Goal: Task Accomplishment & Management: Complete application form

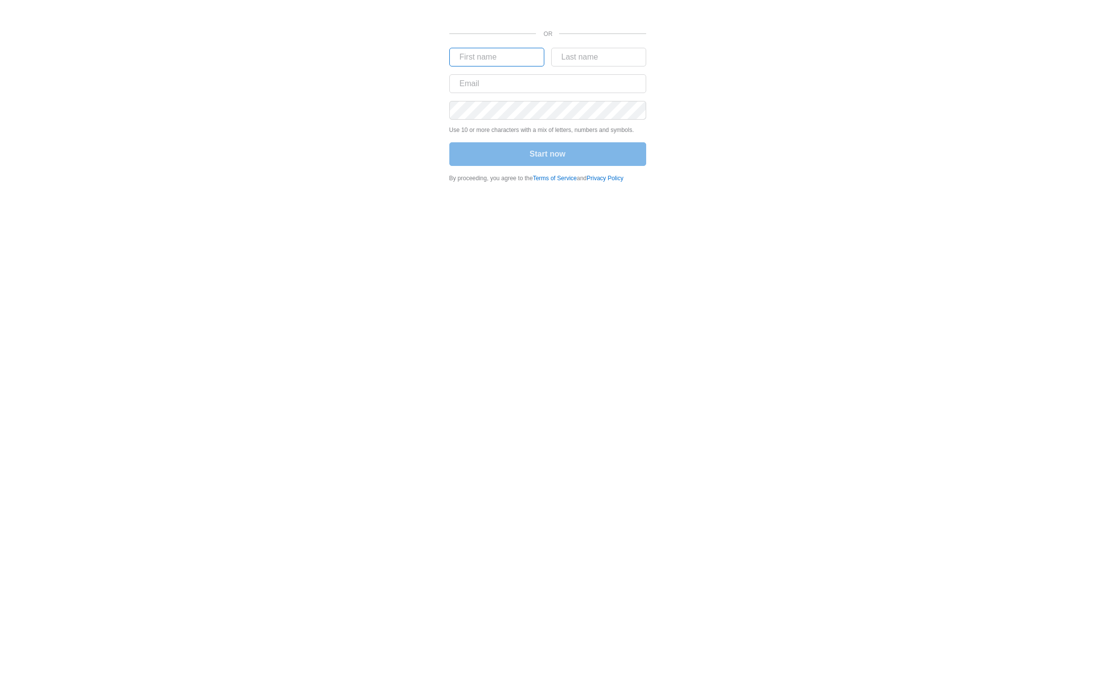
click at [511, 53] on input "text" at bounding box center [496, 57] width 95 height 19
type input "weston"
type input "[PERSON_NAME]"
type input "[EMAIL_ADDRESS][DOMAIN_NAME]"
click at [576, 157] on button "Start now" at bounding box center [547, 154] width 197 height 24
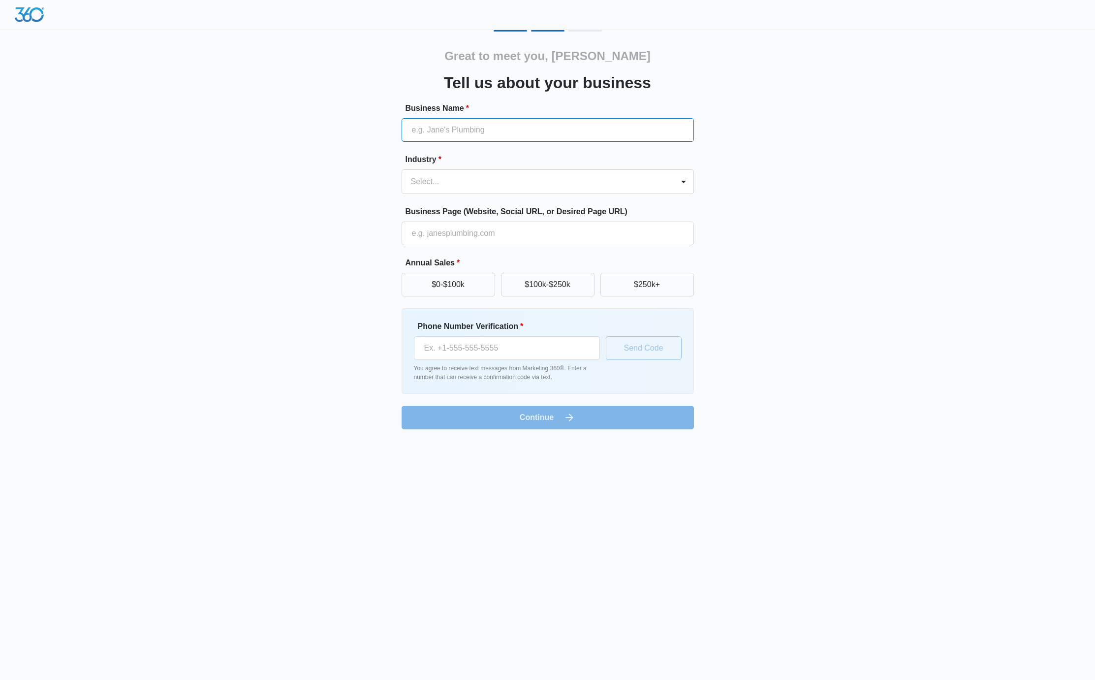
click at [570, 133] on input "Business Name *" at bounding box center [548, 130] width 292 height 24
type input "Janes Plumbing"
click at [513, 186] on div at bounding box center [536, 182] width 250 height 14
type input "plu"
click at [494, 213] on div "Plumbing Contractor" at bounding box center [546, 217] width 267 height 10
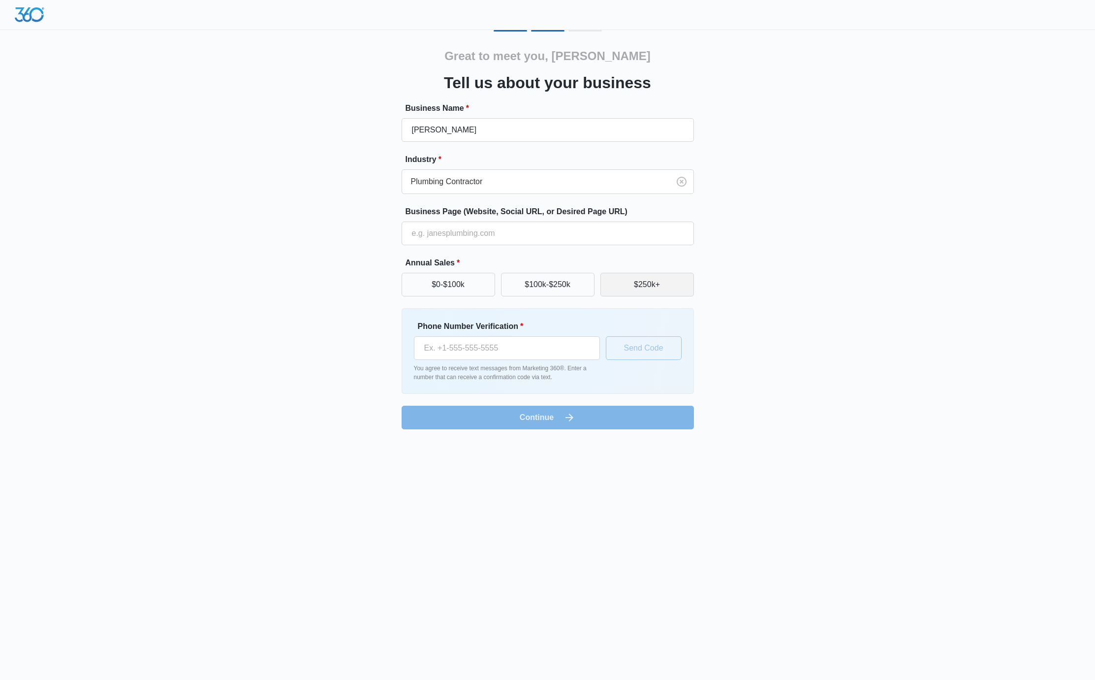
click at [663, 287] on button "$250k+" at bounding box center [647, 285] width 94 height 24
click at [487, 351] on input "Phone Number Verification *" at bounding box center [507, 348] width 186 height 24
type input "(970) 214-9000"
click at [664, 339] on button "Send Code" at bounding box center [644, 348] width 76 height 24
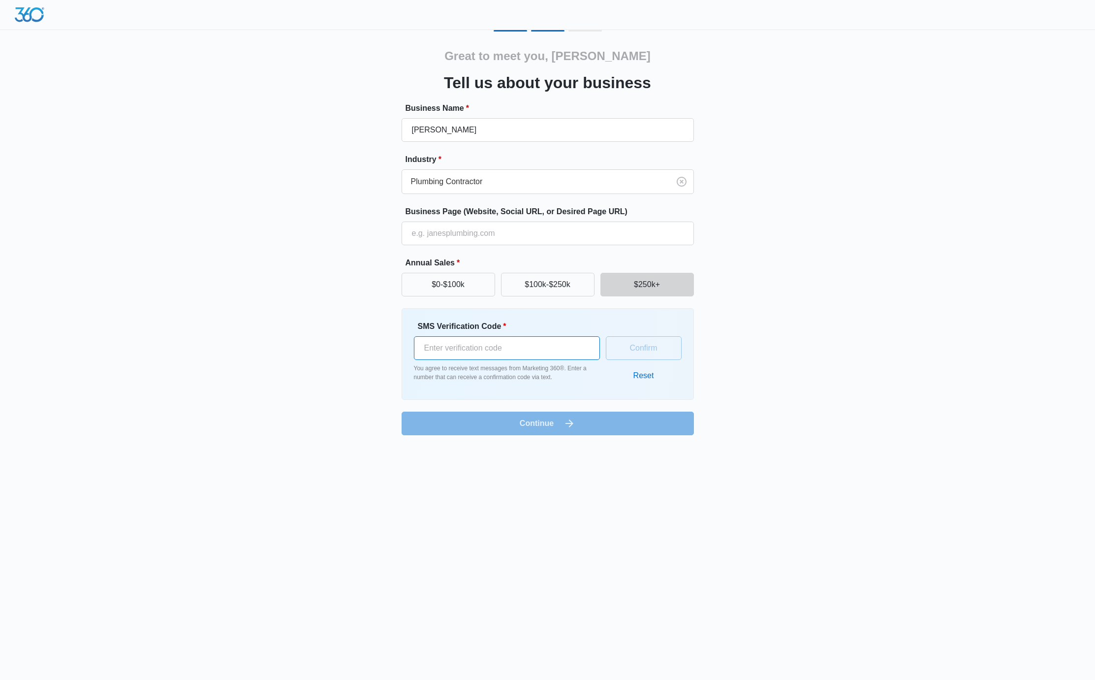
click at [549, 342] on input "SMS Verification Code *" at bounding box center [507, 348] width 186 height 24
click at [511, 345] on input "SMS Verification Code *" at bounding box center [507, 348] width 186 height 24
type input "949584"
click at [658, 343] on button "Confirm" at bounding box center [644, 348] width 76 height 24
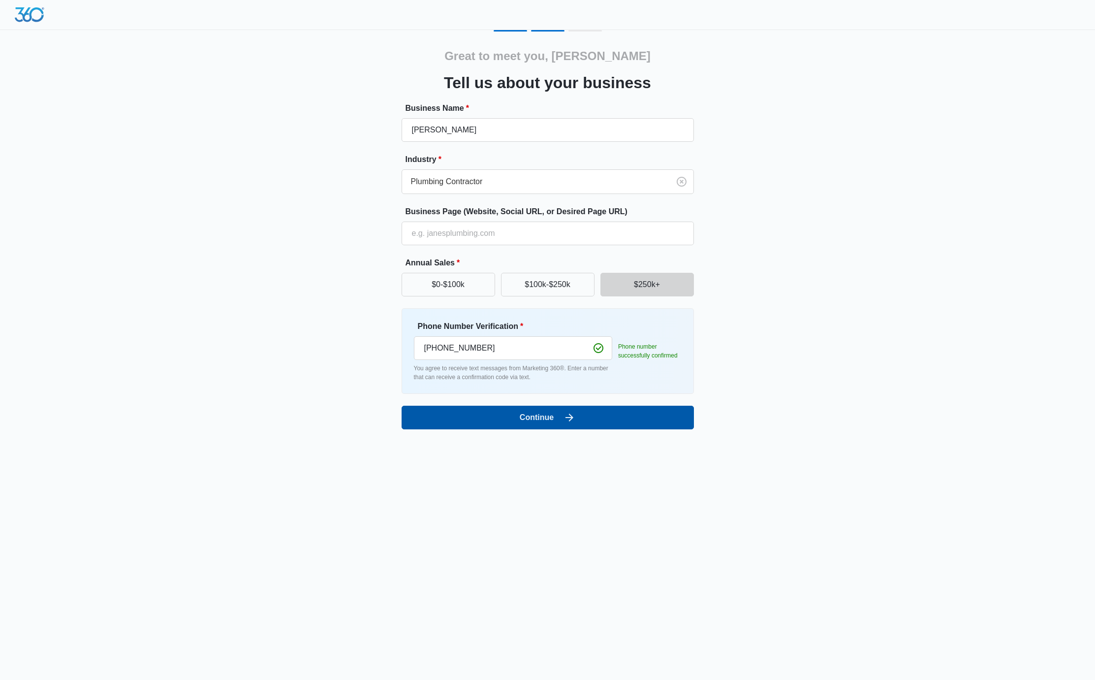
click at [559, 420] on button "Continue" at bounding box center [548, 418] width 292 height 24
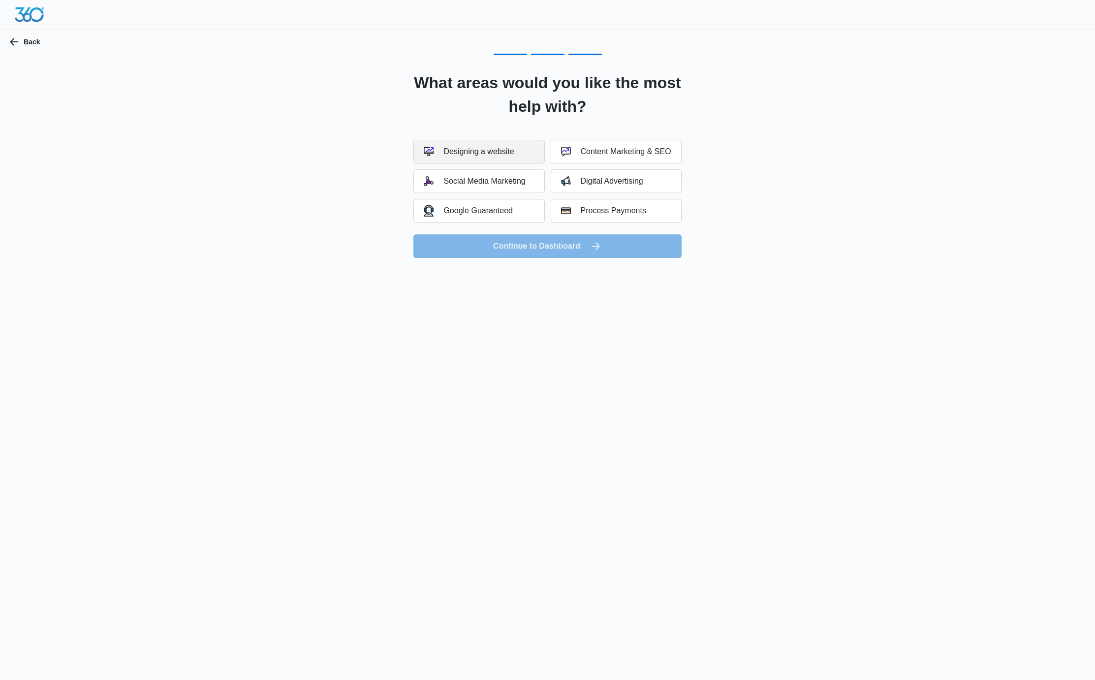
click at [502, 157] on button "Designing a website" at bounding box center [478, 152] width 131 height 24
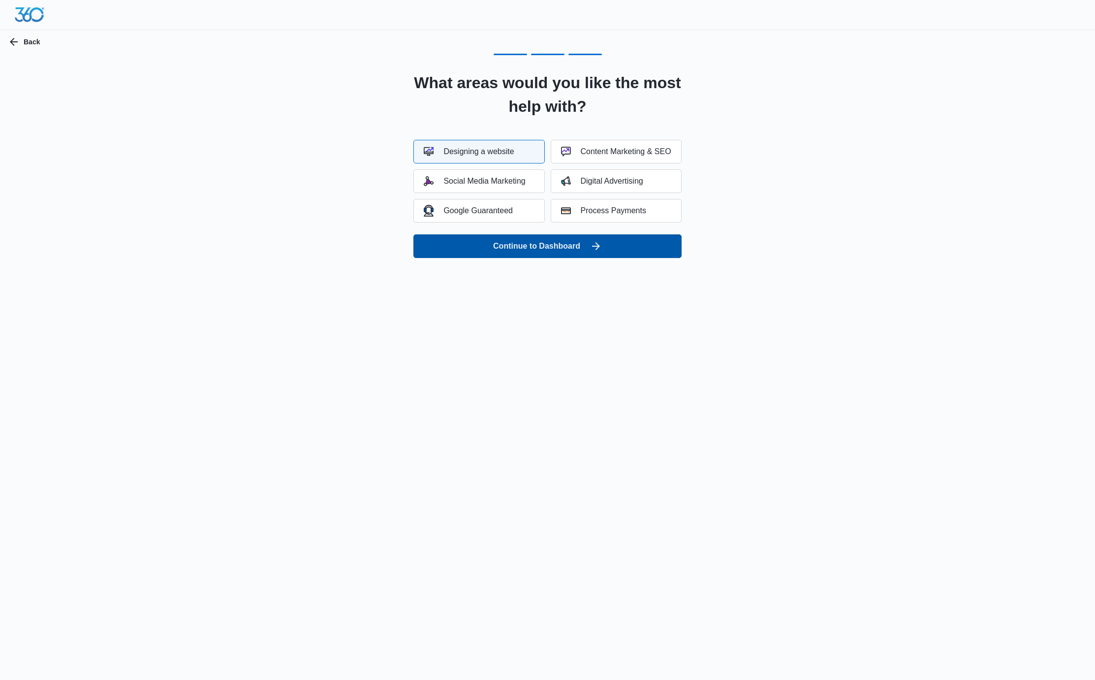
click at [607, 250] on button "Continue to Dashboard" at bounding box center [547, 246] width 268 height 24
